Goal: Transaction & Acquisition: Purchase product/service

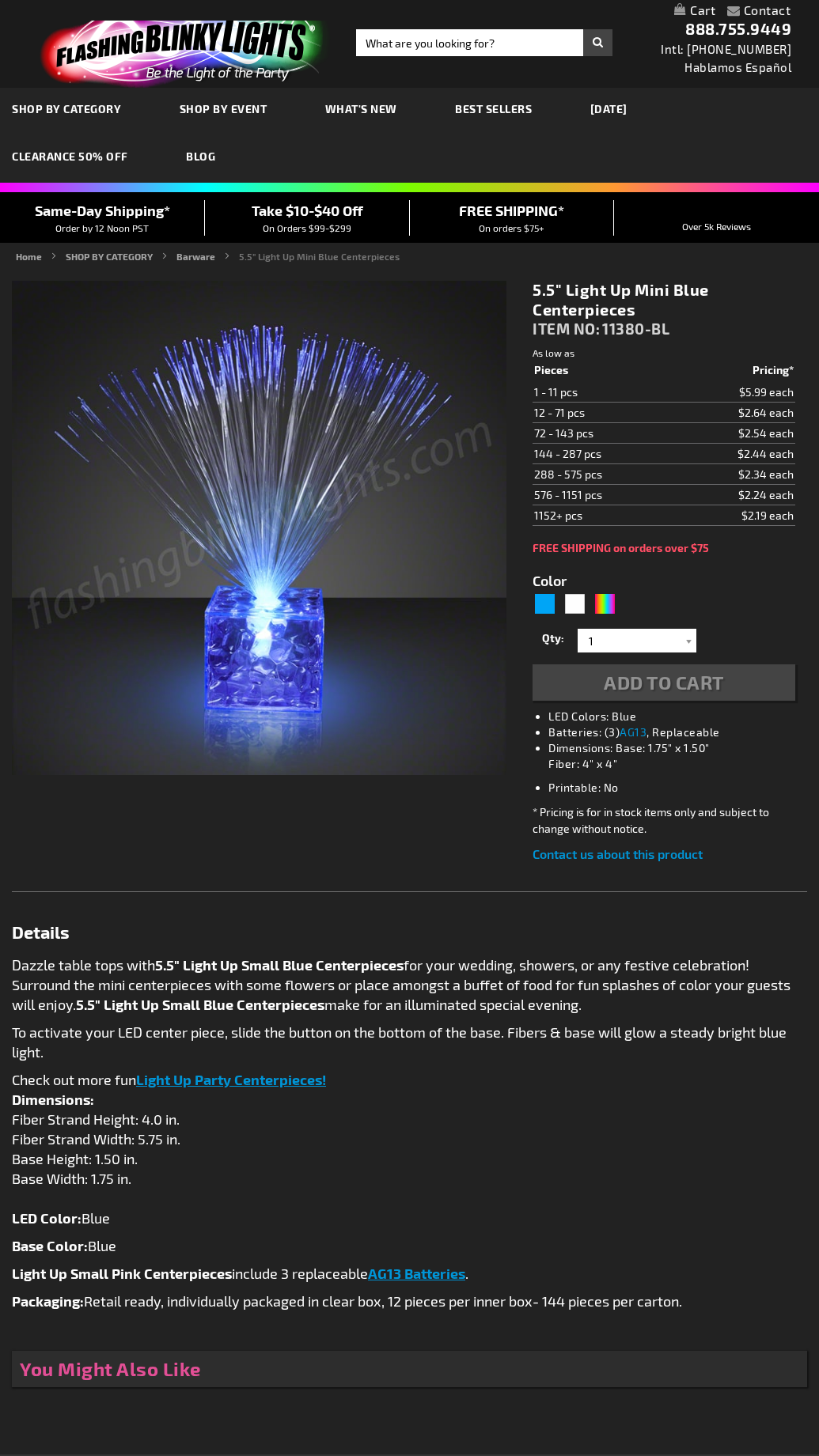
type input "5629"
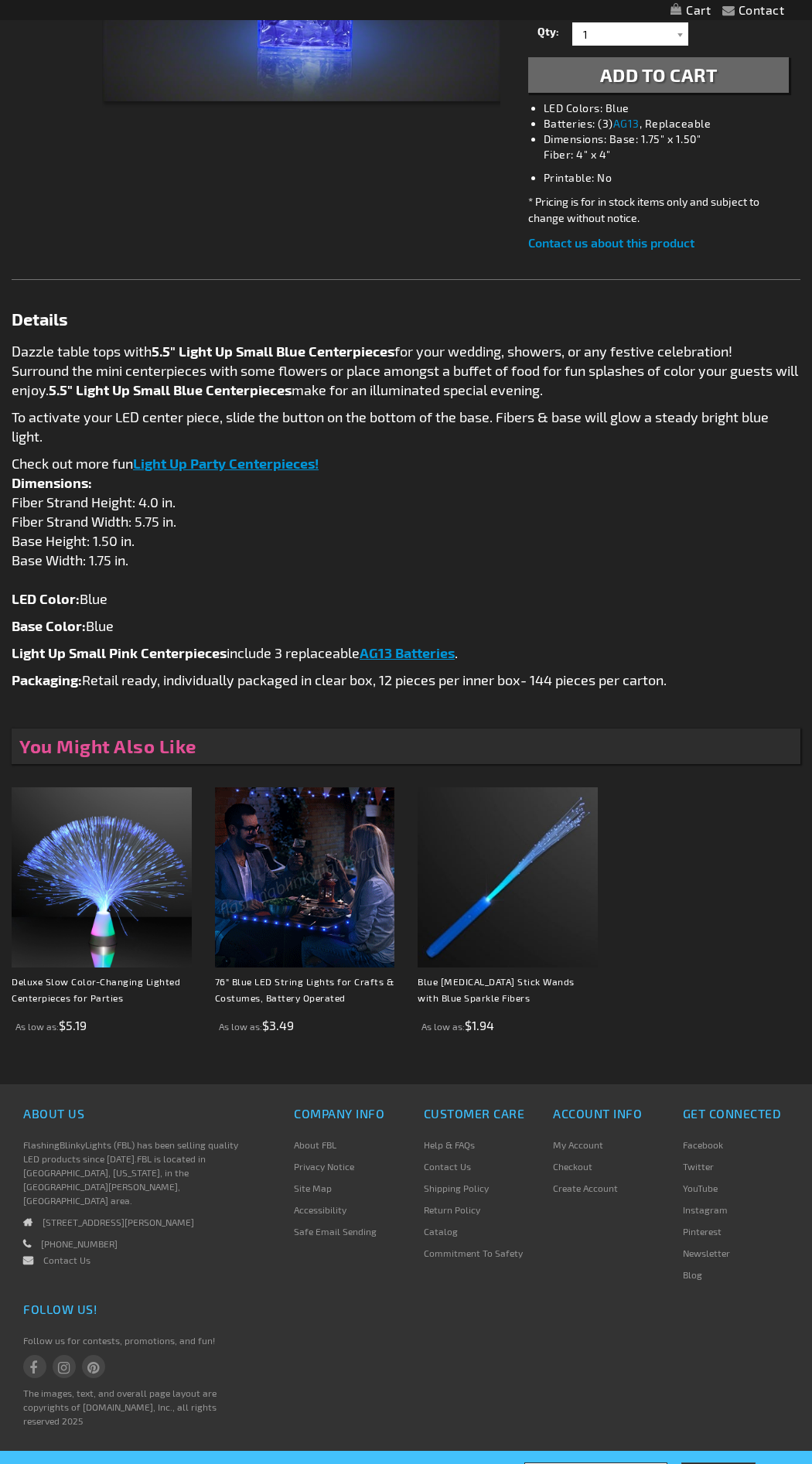
scroll to position [558, 0]
